Goal: Information Seeking & Learning: Learn about a topic

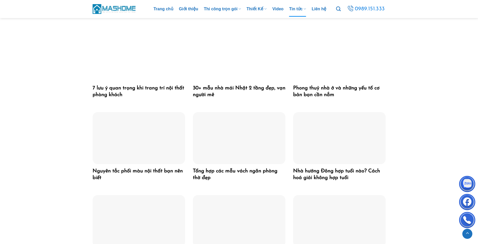
scroll to position [206, 0]
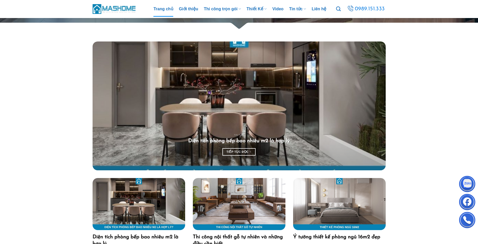
drag, startPoint x: 166, startPoint y: 11, endPoint x: 170, endPoint y: 13, distance: 4.3
click at [166, 11] on link "Trang chủ" at bounding box center [164, 8] width 20 height 15
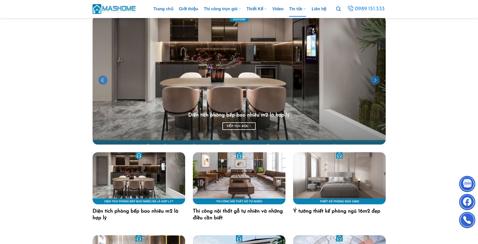
scroll to position [386, 0]
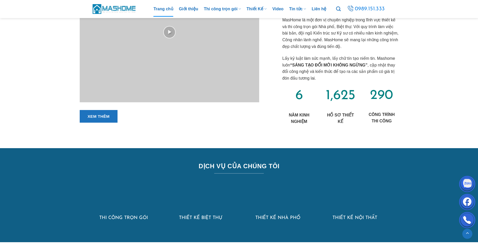
scroll to position [360, 0]
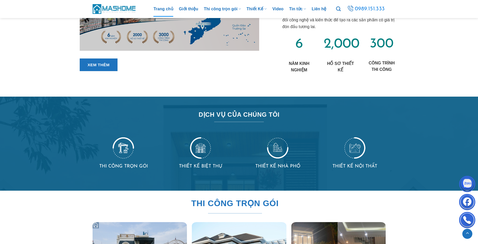
drag, startPoint x: 65, startPoint y: 183, endPoint x: 72, endPoint y: 184, distance: 7.1
click at [65, 183] on div at bounding box center [239, 143] width 478 height 94
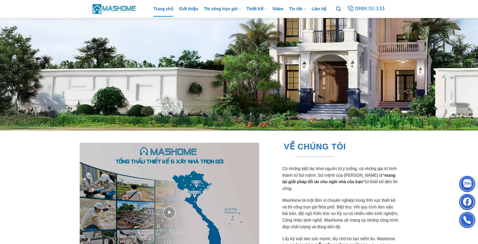
scroll to position [0, 0]
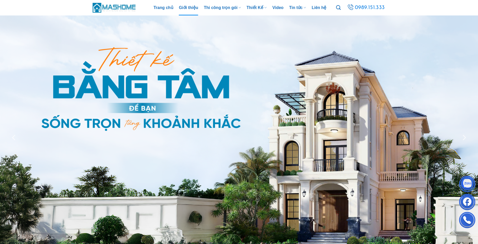
click at [190, 10] on link "Giới thiệu" at bounding box center [188, 7] width 19 height 15
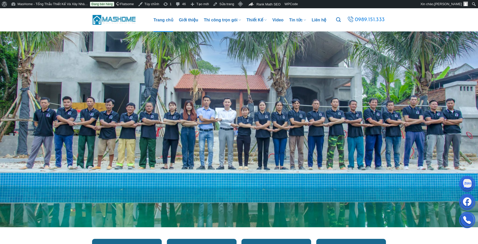
click at [164, 19] on link "Trang chủ" at bounding box center [164, 20] width 20 height 24
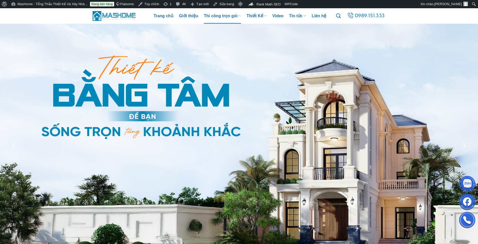
click at [223, 20] on link "Thi công trọn gói" at bounding box center [222, 15] width 37 height 15
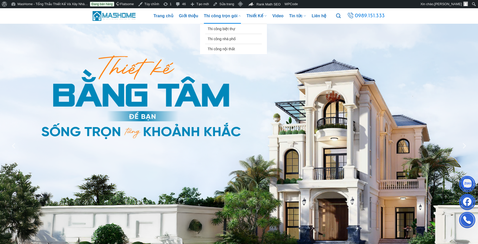
click at [222, 17] on link "Thi công trọn gói" at bounding box center [222, 15] width 37 height 15
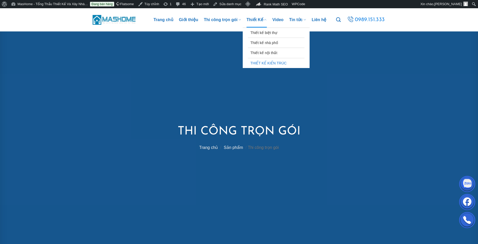
click at [263, 64] on link "THIẾT KẾ KIẾN TRÚC" at bounding box center [276, 63] width 51 height 10
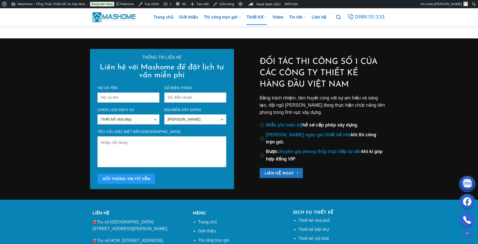
scroll to position [1466, 0]
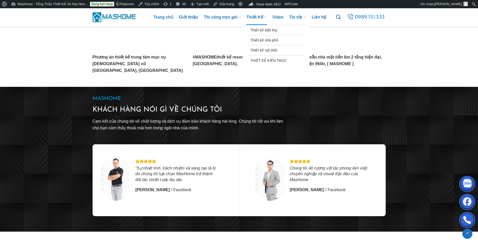
click at [253, 14] on link "Thiết Kế" at bounding box center [257, 17] width 20 height 15
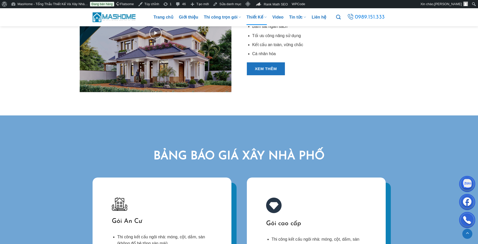
scroll to position [206, 0]
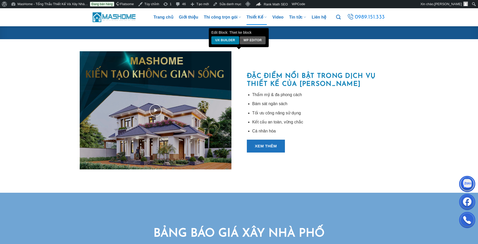
click at [223, 39] on link "UX Builder" at bounding box center [225, 40] width 28 height 8
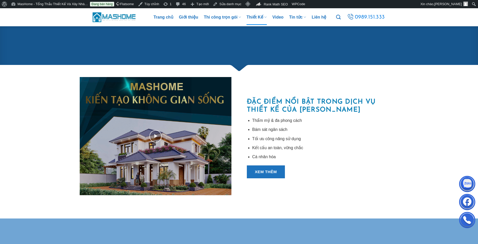
scroll to position [206, 0]
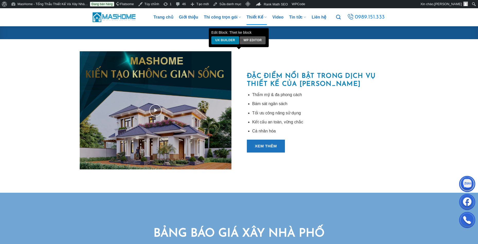
click at [229, 41] on link "UX Builder" at bounding box center [225, 40] width 28 height 8
